Goal: Share content: Share content

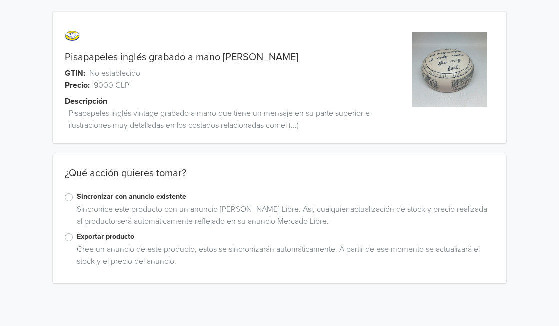
click at [77, 235] on label "Exportar producto" at bounding box center [286, 236] width 418 height 11
click at [0, 0] on input "Exportar producto" at bounding box center [0, 0] width 0 height 0
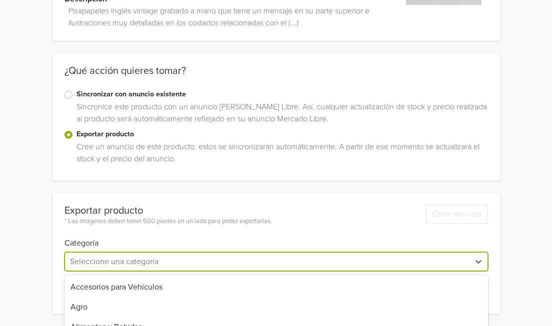
scroll to position [201, 0]
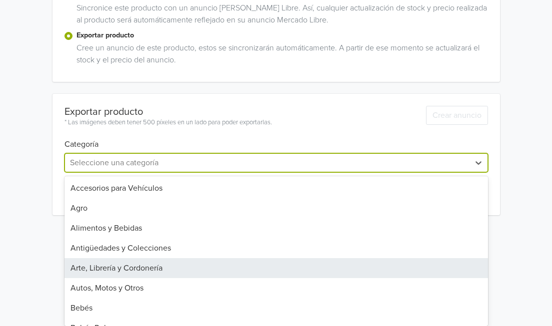
click at [227, 172] on div "42 results available. Use Up and Down to choose options, press Enter to select …" at bounding box center [275, 162] width 423 height 19
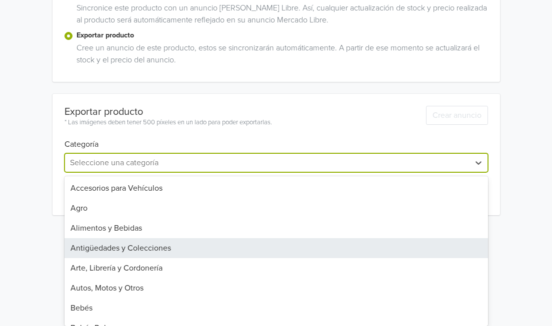
click at [145, 249] on div "Antigüedades y Colecciones" at bounding box center [275, 248] width 423 height 20
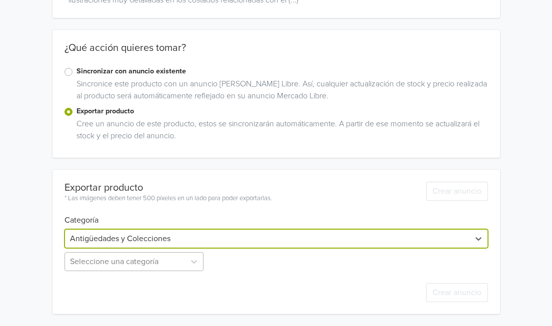
scroll to position [224, 0]
click at [149, 262] on div "Seleccione una categoría" at bounding box center [134, 261] width 141 height 19
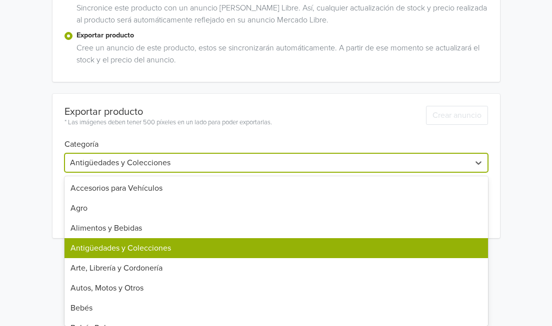
scroll to position [201, 0]
click at [261, 139] on div "Exportar producto * Las imágenes deben tener 500 píxeles en un lado para poder …" at bounding box center [275, 166] width 423 height 144
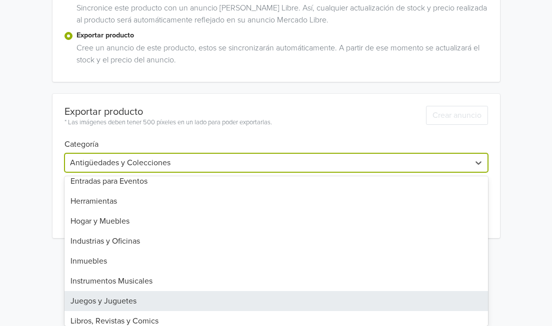
scroll to position [391, 0]
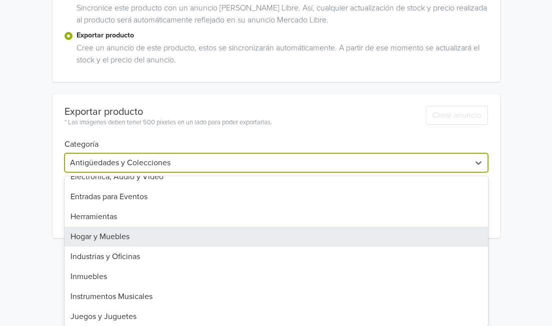
click at [125, 239] on div "Hogar y Muebles" at bounding box center [275, 237] width 423 height 20
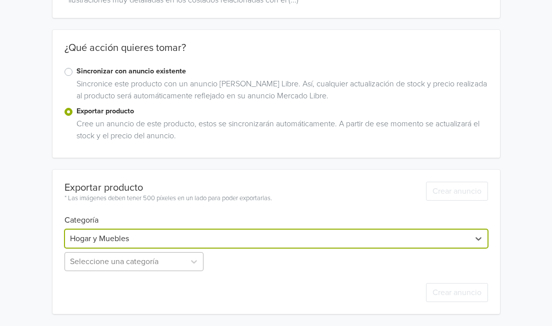
scroll to position [224, 0]
click at [121, 265] on div "Seleccione una categoría" at bounding box center [134, 261] width 141 height 19
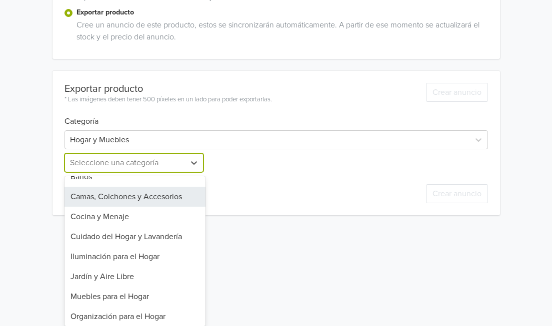
scroll to position [0, 0]
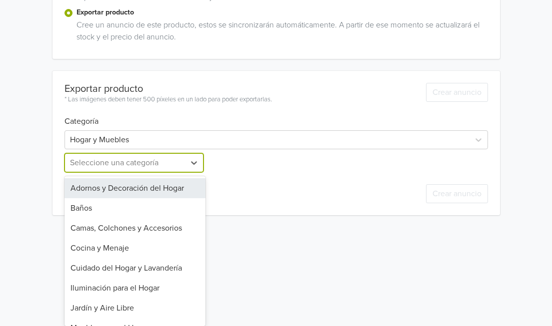
click at [167, 187] on div "Adornos y Decoración del Hogar" at bounding box center [134, 188] width 141 height 20
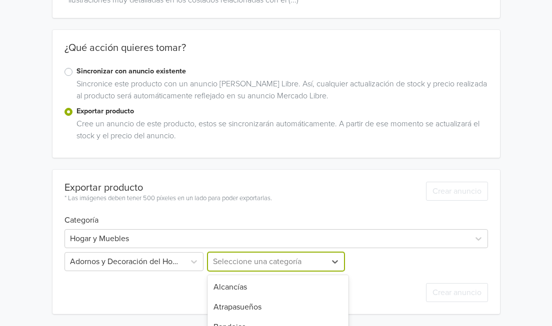
scroll to position [224, 0]
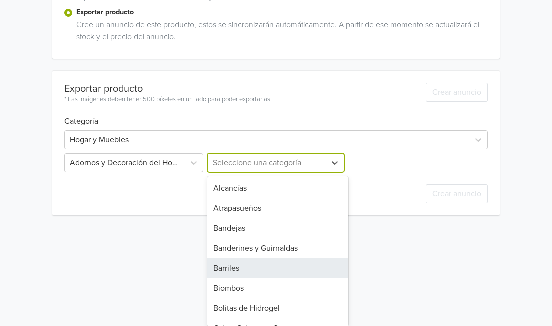
click at [256, 172] on div "29 results available. Use Up and Down to choose options, press Enter to select …" at bounding box center [275, 162] width 141 height 19
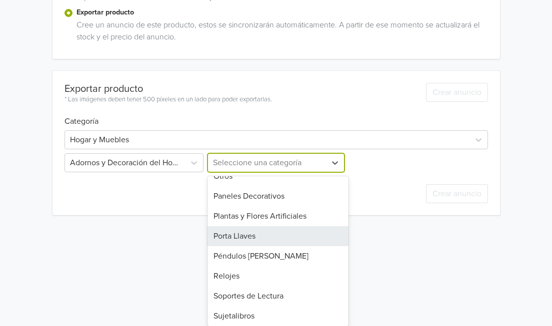
scroll to position [125, 0]
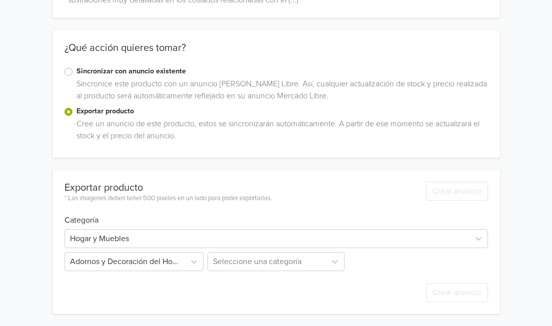
click at [118, 221] on div "Pisapapeles inglés grabado a mano [PERSON_NAME] GTIN: No establecido Precio: 90…" at bounding box center [275, 101] width 537 height 452
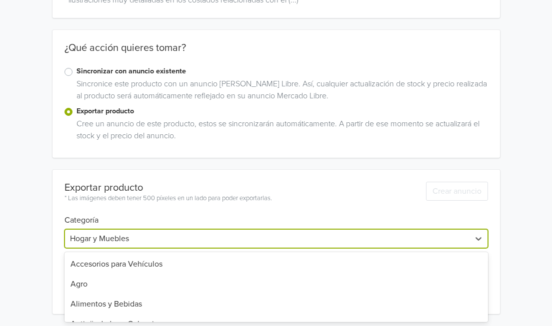
scroll to position [318, 0]
click at [149, 234] on div at bounding box center [267, 239] width 394 height 14
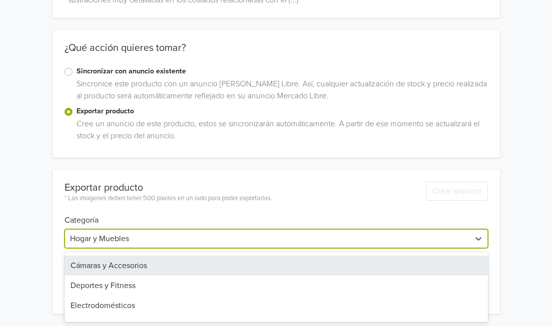
drag, startPoint x: 147, startPoint y: 300, endPoint x: 155, endPoint y: 261, distance: 39.8
click at [155, 261] on div "Accesorios para Vehículos Agro Alimentos y Bebidas Antigüedades y Colecciones A…" at bounding box center [275, 287] width 423 height 70
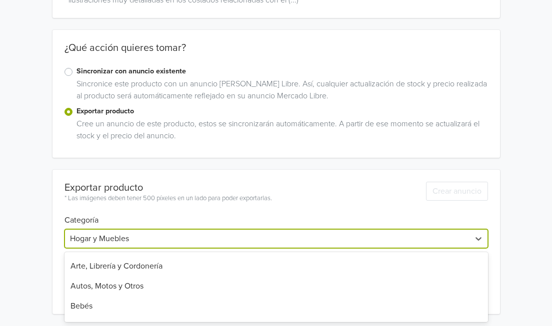
scroll to position [58, 0]
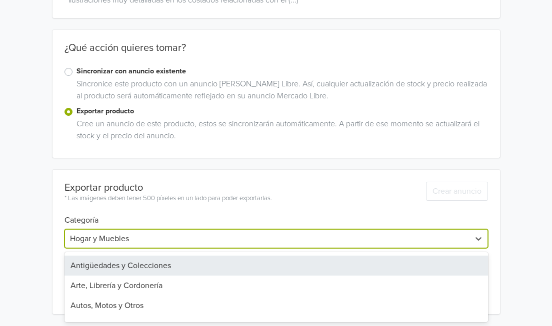
click at [228, 270] on div "Antigüedades y Colecciones" at bounding box center [275, 266] width 423 height 20
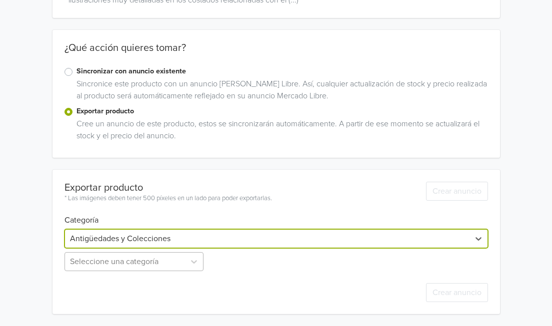
scroll to position [224, 0]
click at [184, 257] on div "Seleccione una categoría" at bounding box center [134, 261] width 141 height 19
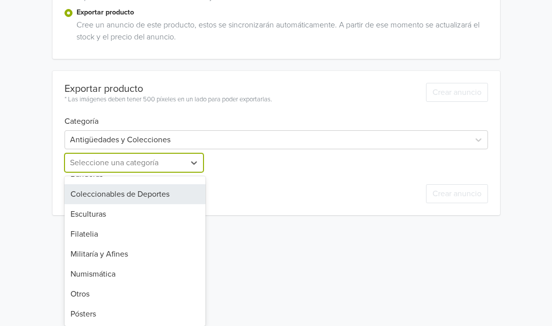
scroll to position [0, 0]
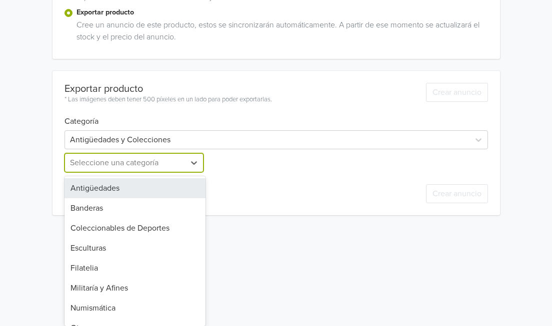
click at [143, 184] on div "Antigüedades" at bounding box center [134, 188] width 141 height 20
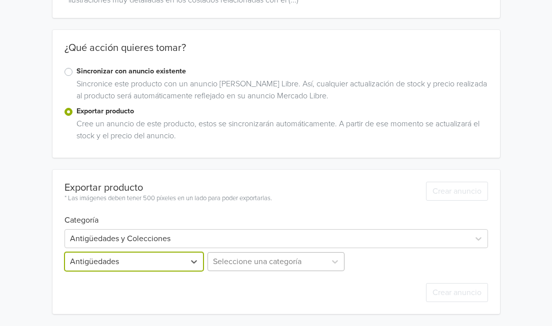
scroll to position [224, 0]
click at [245, 258] on div "Seleccione una categoría" at bounding box center [275, 261] width 141 height 19
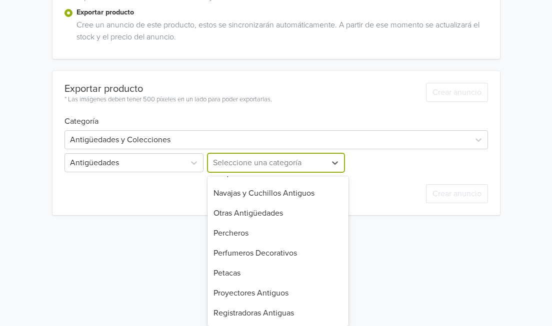
scroll to position [234, 0]
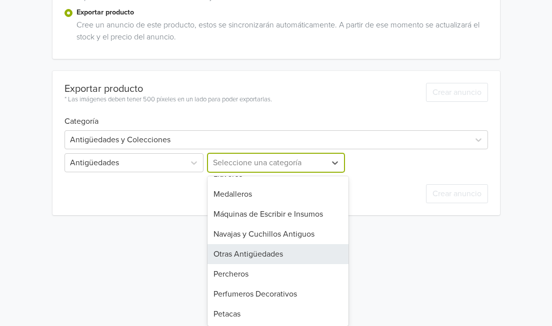
click at [286, 259] on div "Otras Antigüedades" at bounding box center [277, 254] width 141 height 20
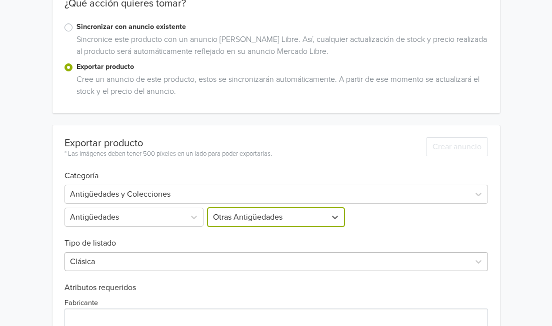
scroll to position [224, 0]
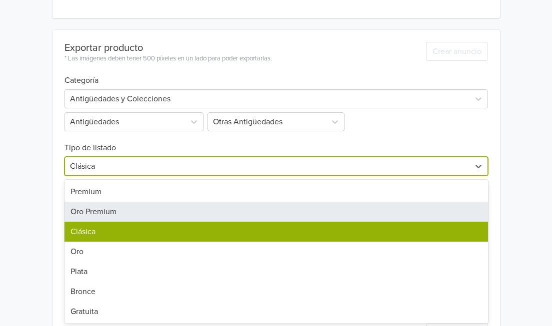
click at [314, 176] on div "7 results available. Use Up and Down to choose options, press Enter to select t…" at bounding box center [275, 166] width 423 height 19
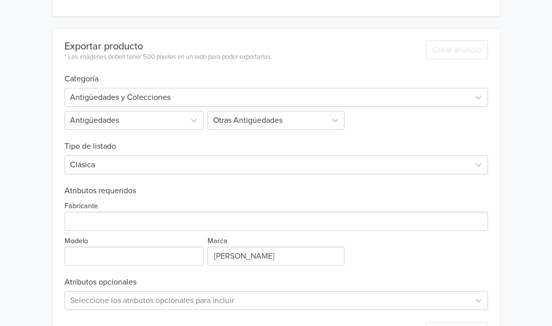
drag, startPoint x: 248, startPoint y: 189, endPoint x: 165, endPoint y: 196, distance: 83.3
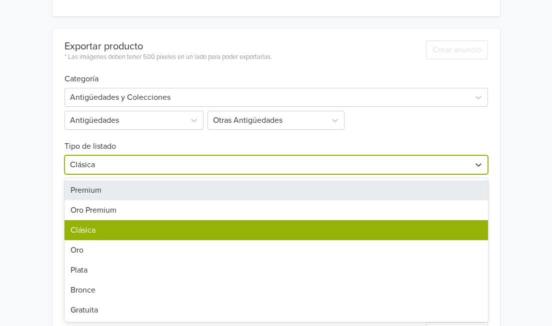
click at [201, 164] on div at bounding box center [267, 165] width 394 height 14
click at [168, 193] on div "Premium" at bounding box center [275, 190] width 423 height 20
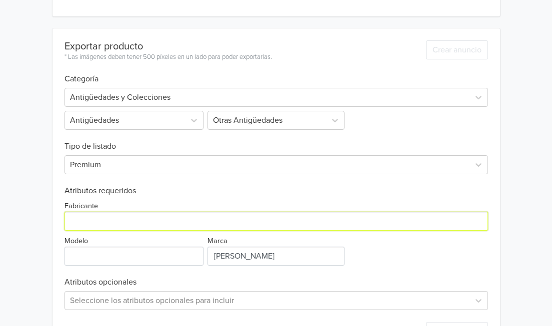
click at [138, 228] on input "Fabricante" at bounding box center [275, 221] width 423 height 19
type input "[PERSON_NAME]"
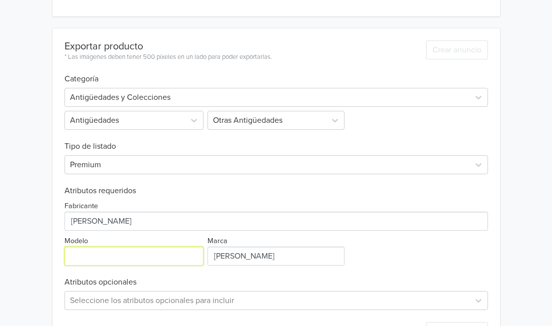
click at [173, 259] on input "Modelo" at bounding box center [133, 256] width 139 height 19
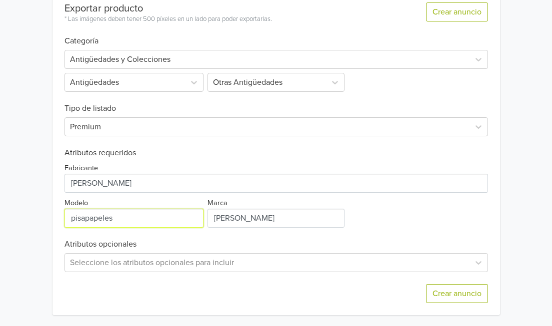
scroll to position [305, 0]
type input "pisapapeles"
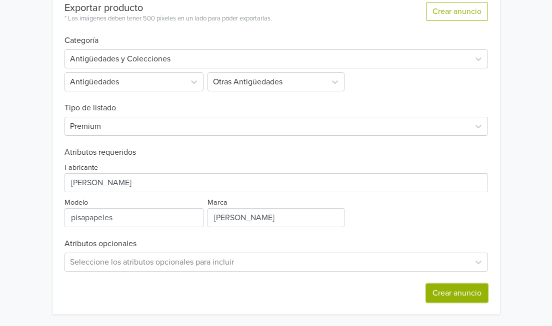
click at [450, 291] on button "Crear anuncio" at bounding box center [457, 293] width 62 height 19
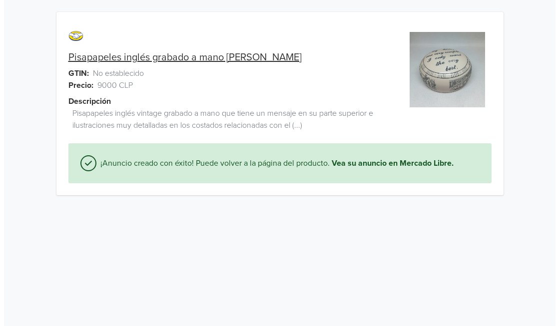
scroll to position [0, 0]
